Goal: Transaction & Acquisition: Purchase product/service

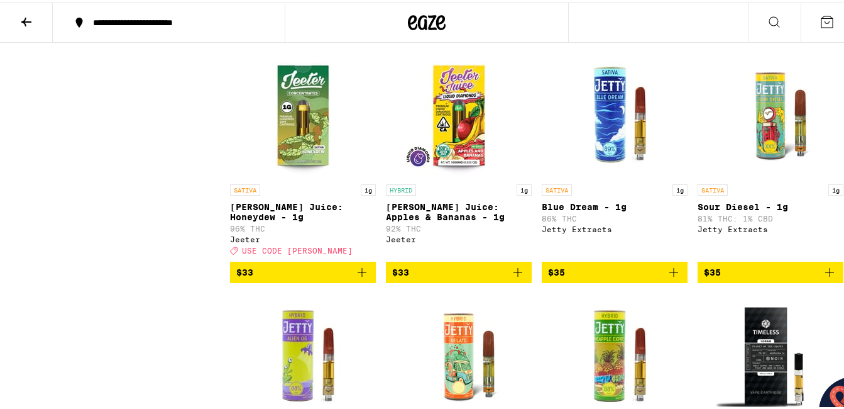
scroll to position [2263, 0]
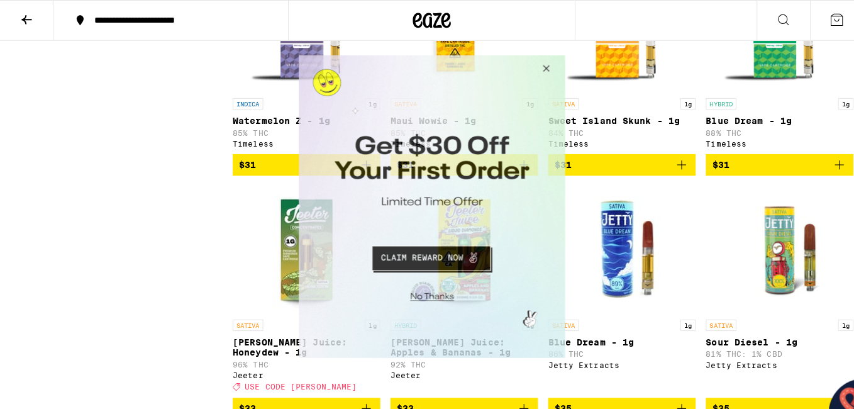
click at [545, 69] on button "Close Modal" at bounding box center [541, 70] width 34 height 30
